Goal: Communication & Community: Answer question/provide support

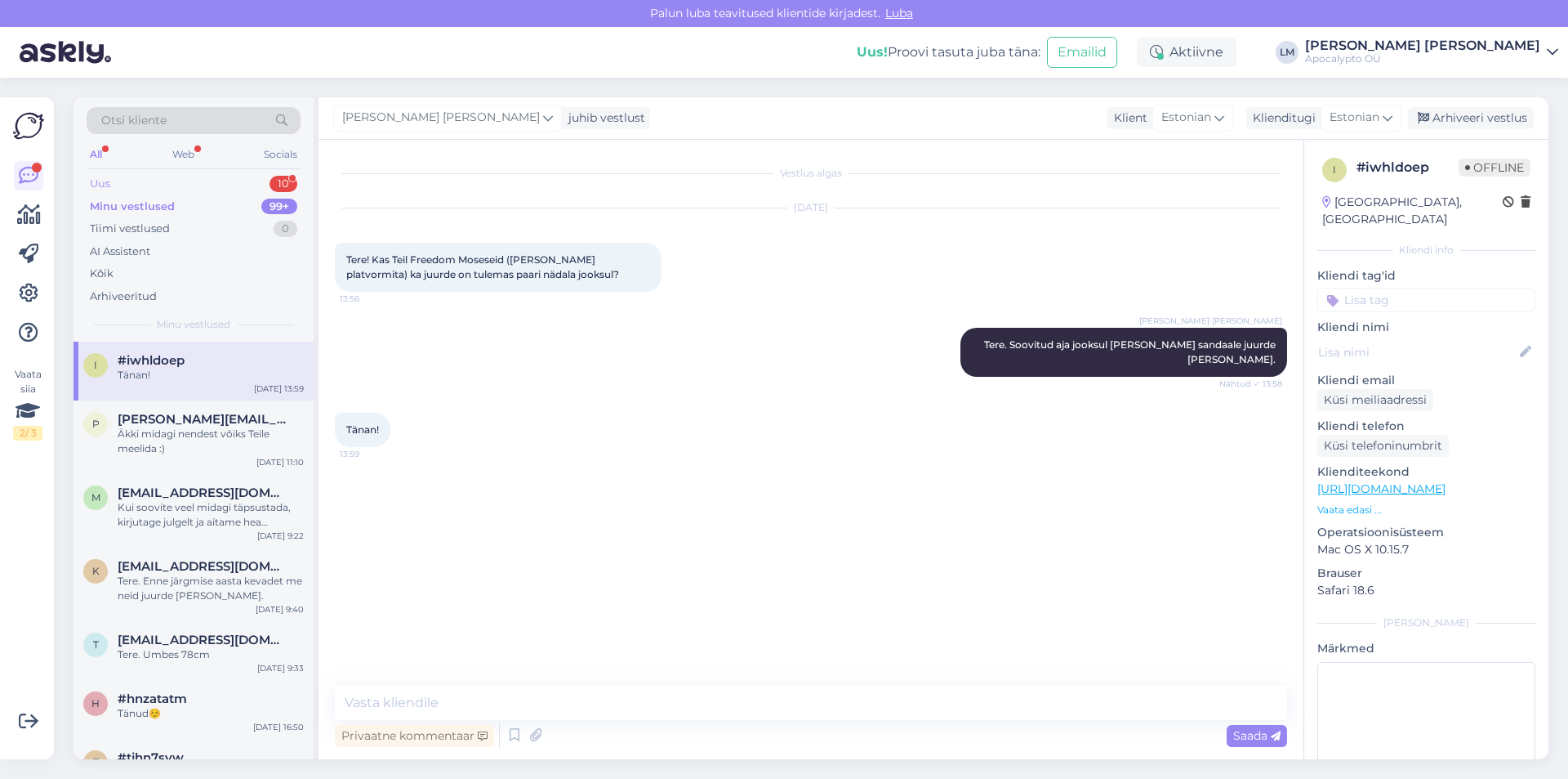
click at [142, 186] on div "Uus 10" at bounding box center [193, 183] width 214 height 23
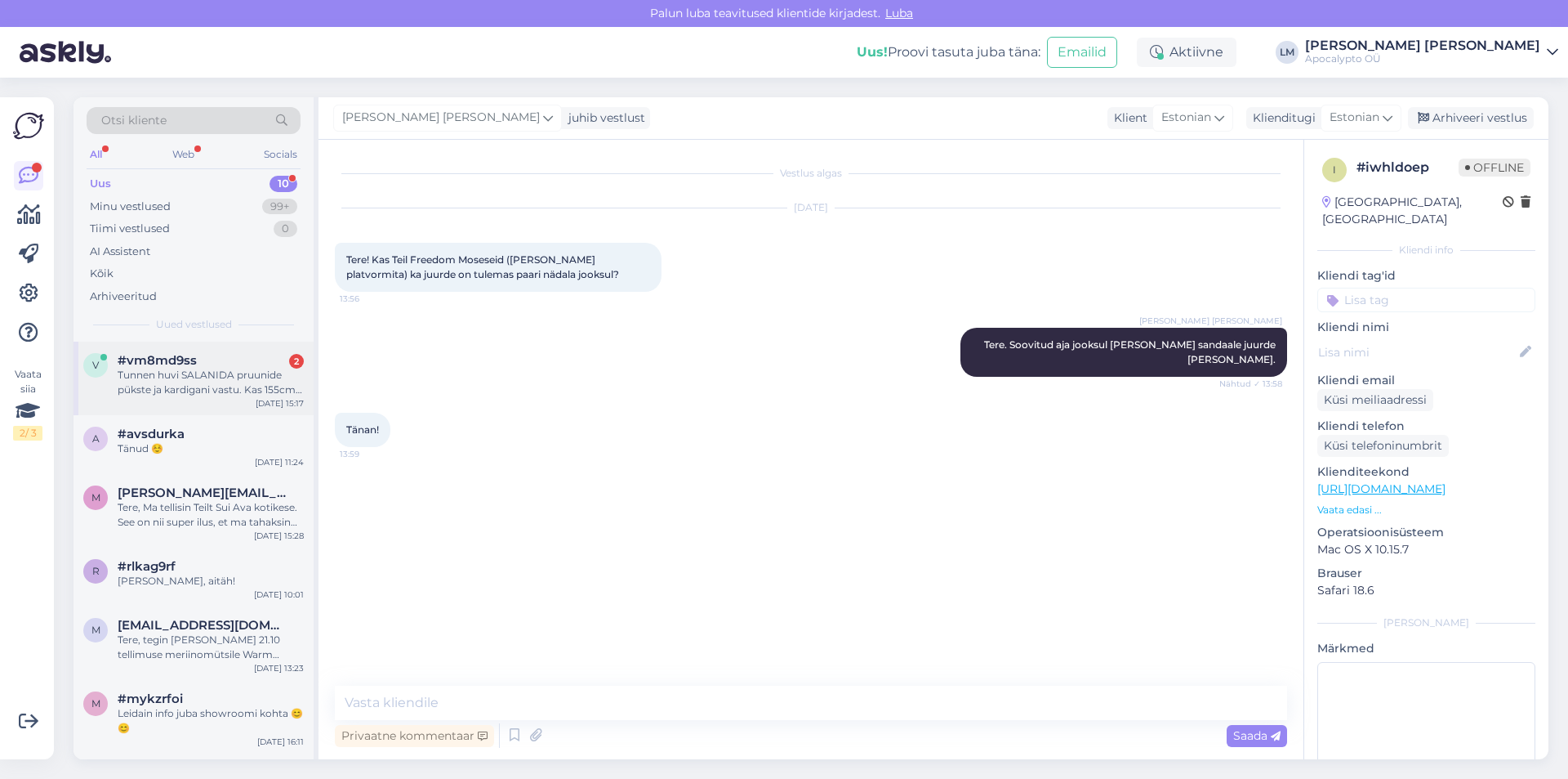
click at [172, 387] on div "Tunnen huvi SALANIDA pruunide pükste ja kardigani vastu. Kas 155cm pikkusele in…" at bounding box center [210, 383] width 186 height 30
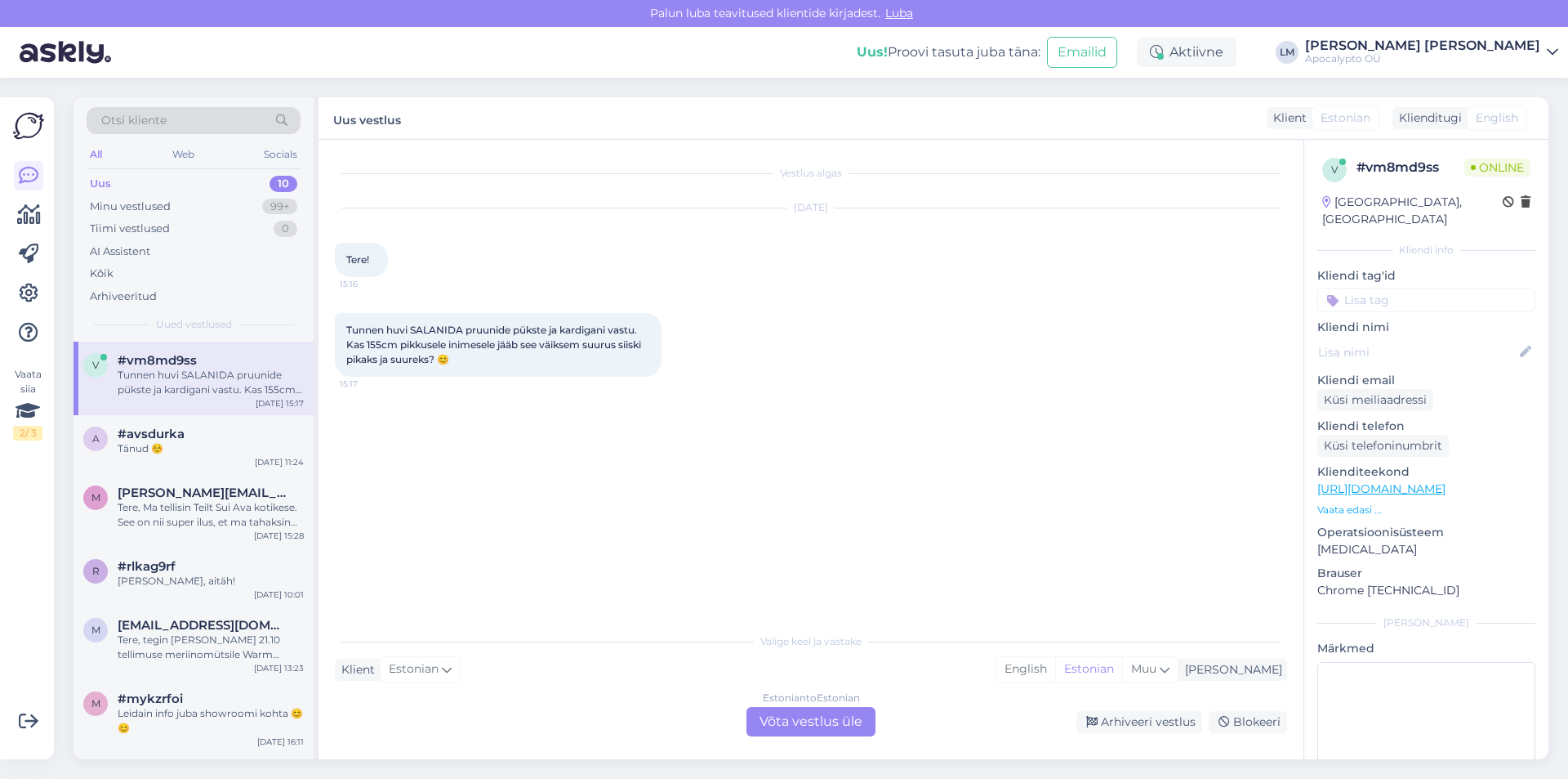
click at [810, 715] on div "Estonian to Estonian Võta vestlus üle" at bounding box center [810, 721] width 129 height 30
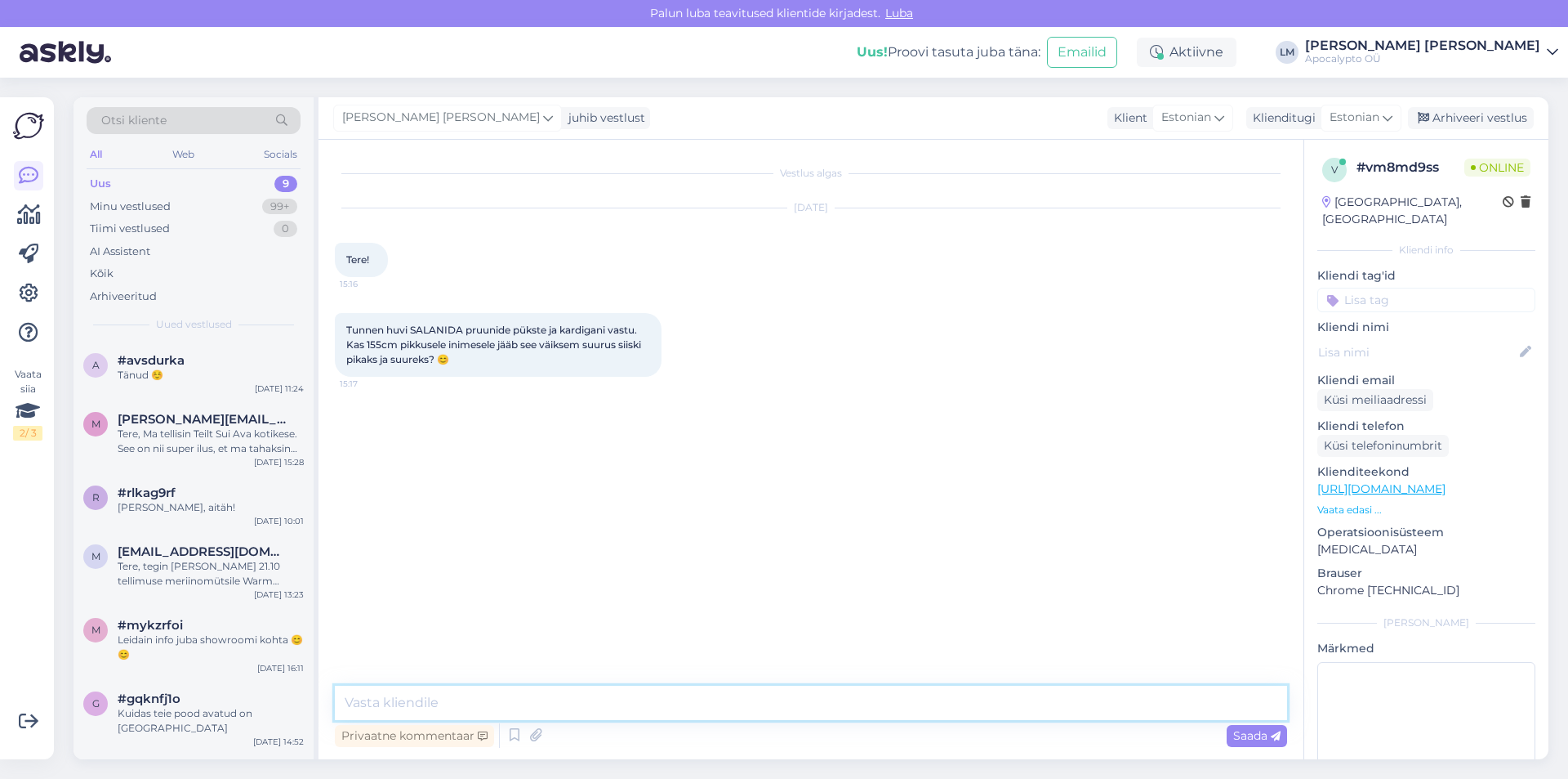
click at [499, 698] on textarea at bounding box center [810, 702] width 952 height 35
type textarea "Tere. Aitäh huvi tundmast. Kahjuks jäävad need tooted 155cm inimesele siiski su…"
click at [1256, 734] on span "Saada" at bounding box center [1256, 735] width 48 height 15
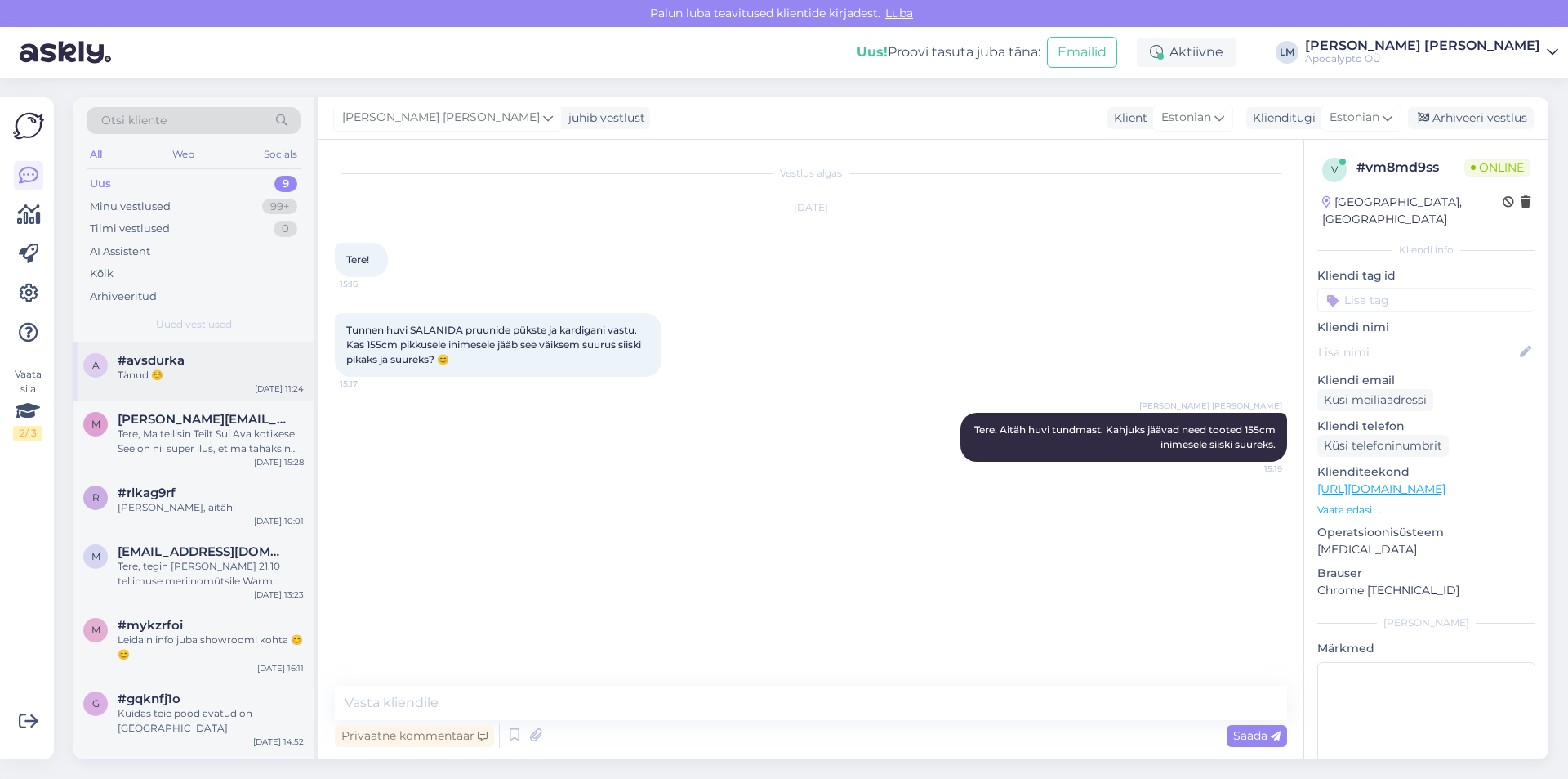
click at [172, 367] on span "#avsdurka" at bounding box center [150, 360] width 67 height 15
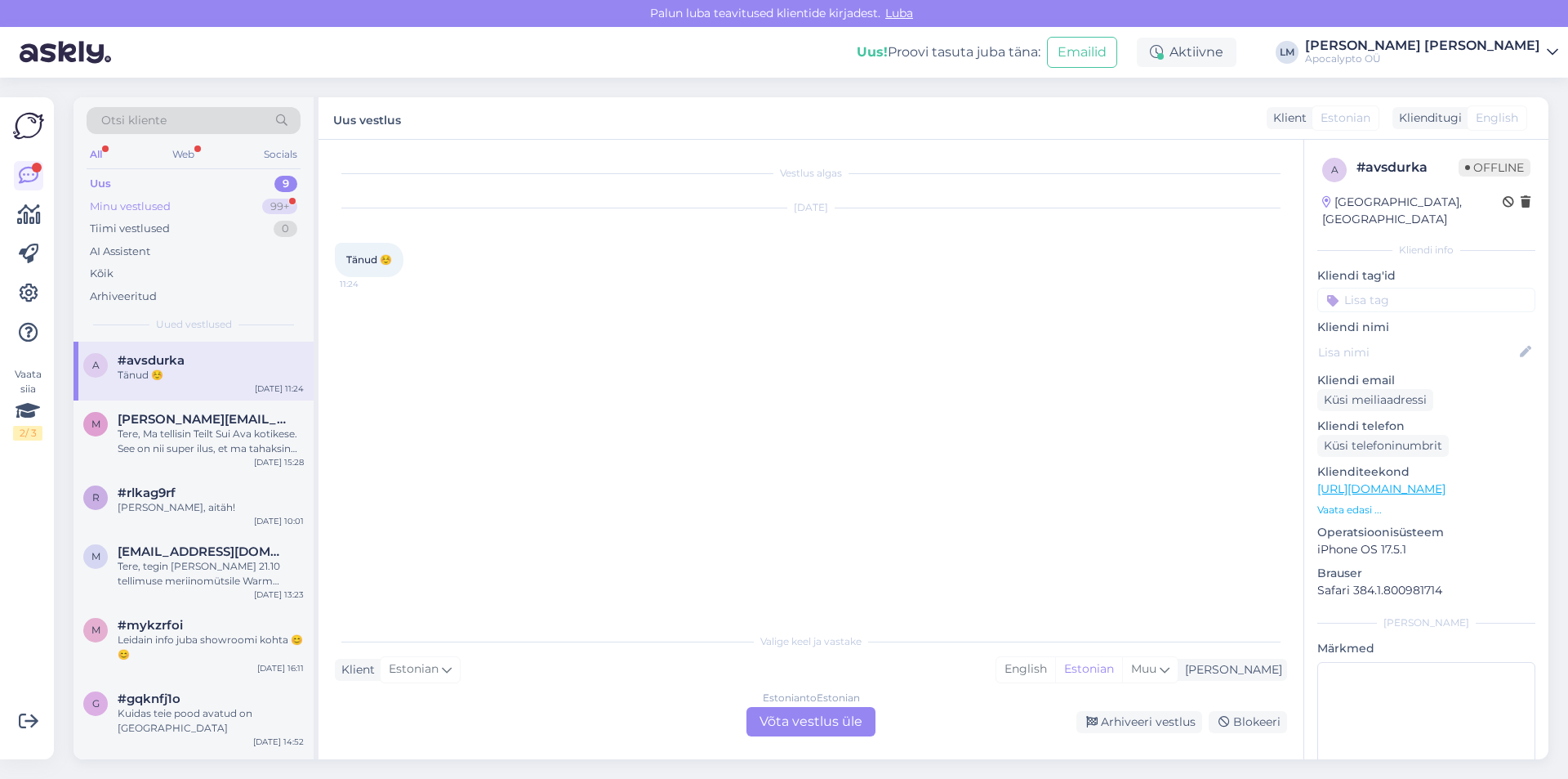
click at [149, 200] on div "Minu vestlused" at bounding box center [129, 207] width 80 height 16
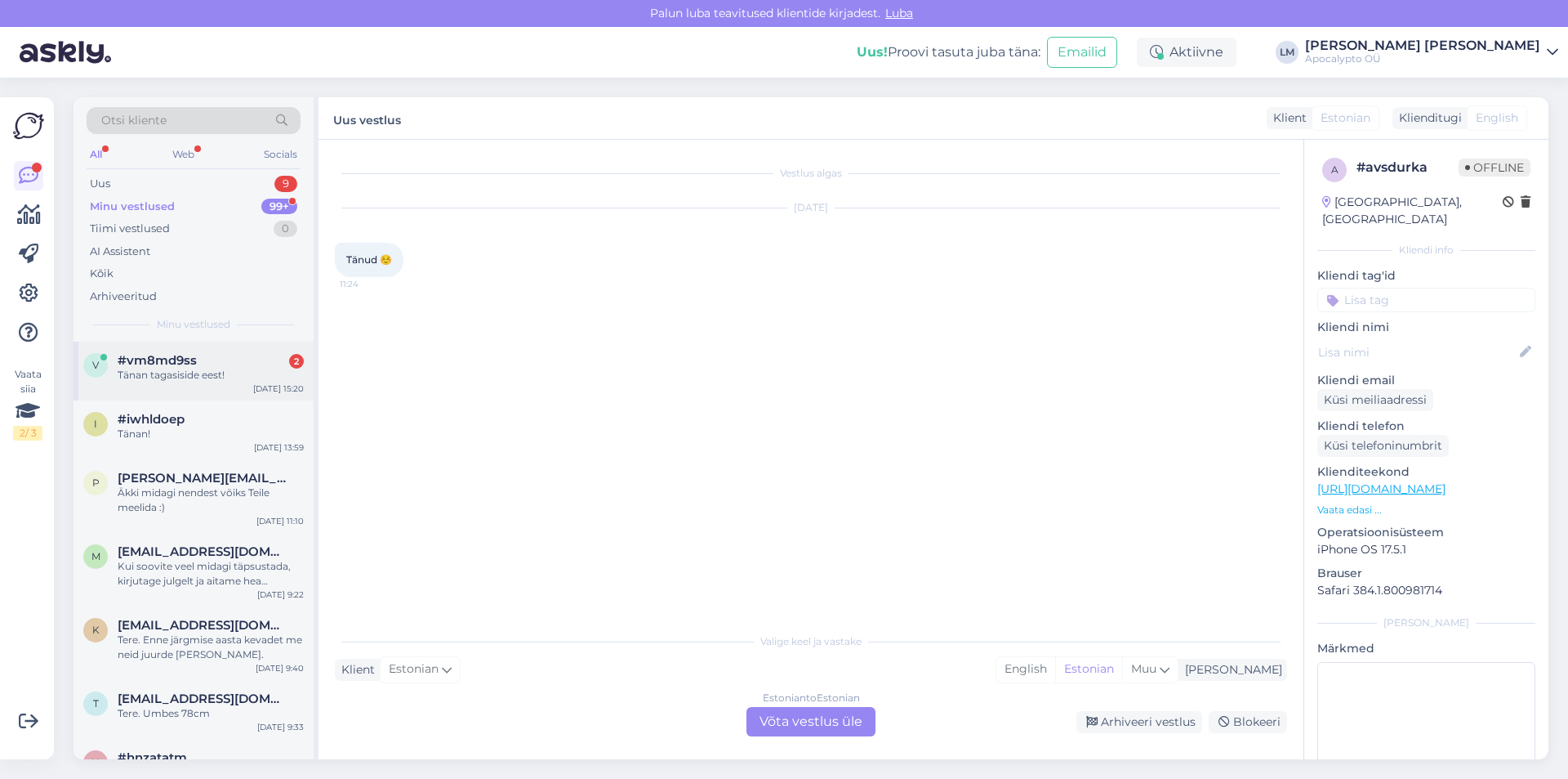
click at [162, 354] on span "#vm8md9ss" at bounding box center [157, 360] width 79 height 15
